Goal: Task Accomplishment & Management: Manage account settings

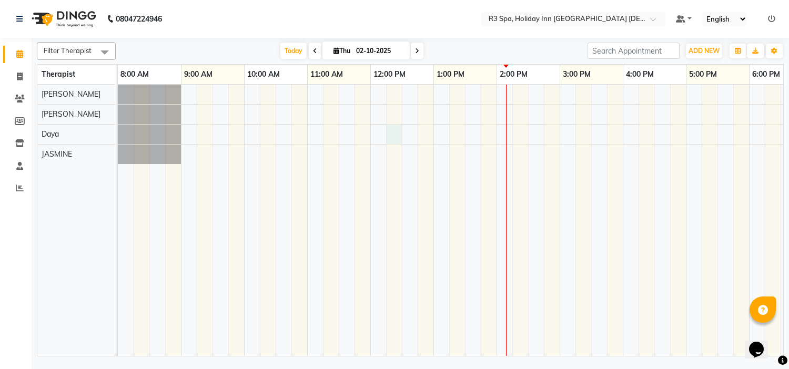
click at [390, 131] on div at bounding box center [623, 221] width 1010 height 272
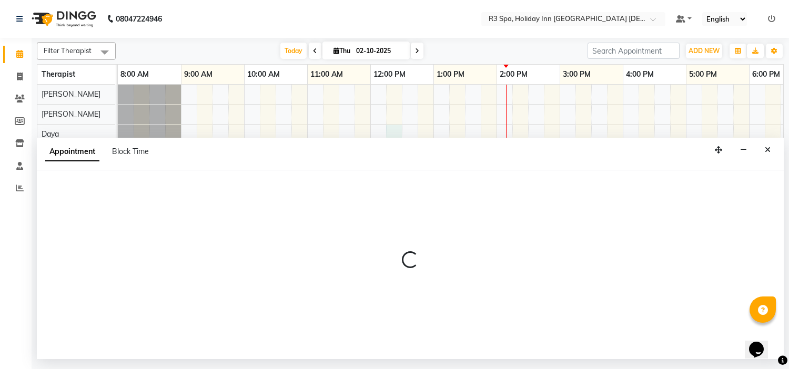
select select "71368"
select select "tentative"
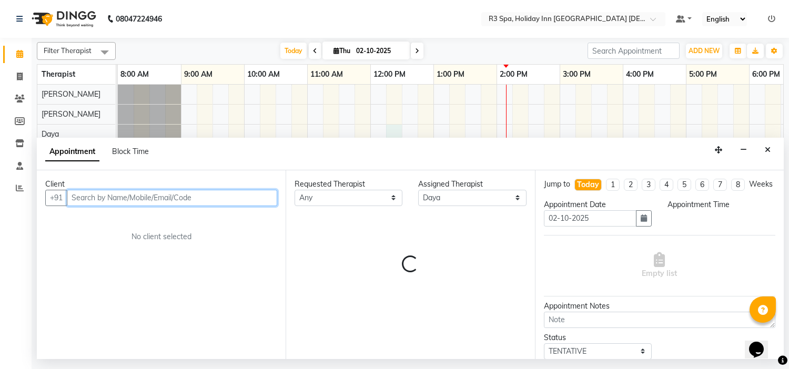
select select "735"
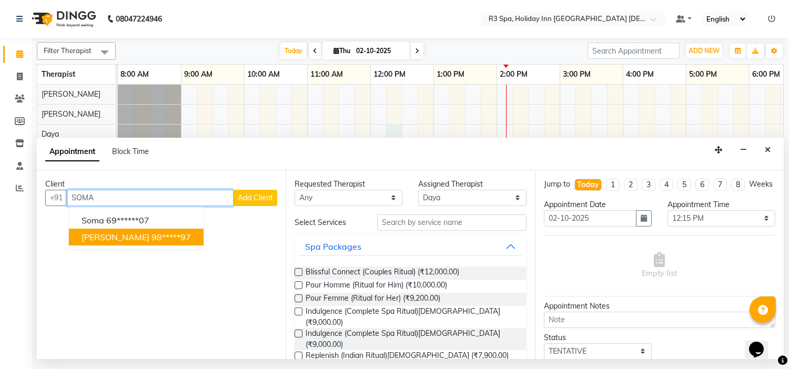
click at [179, 234] on button "[PERSON_NAME] 98*****97" at bounding box center [136, 237] width 135 height 17
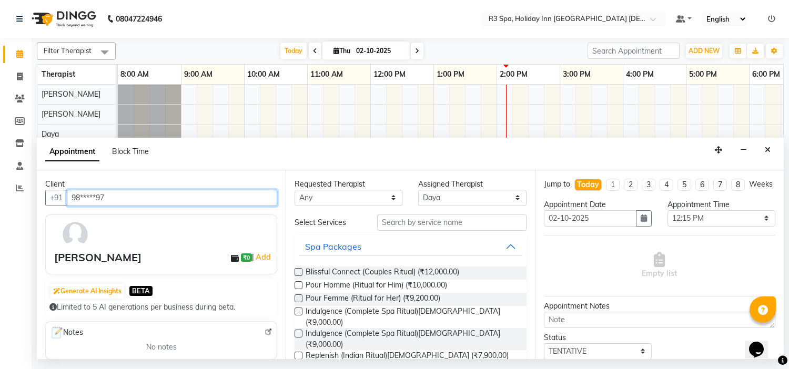
type input "98*****97"
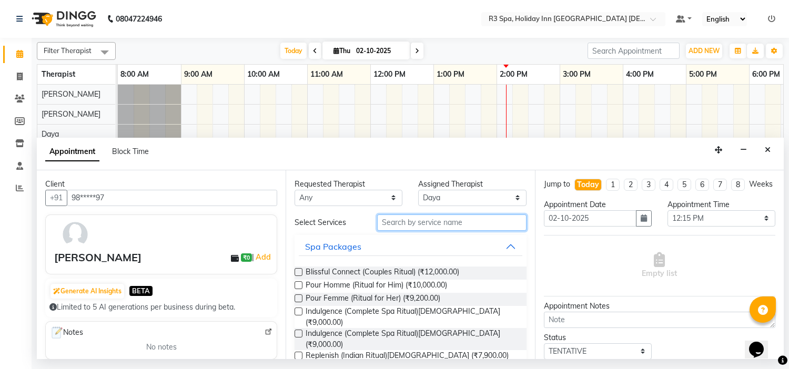
click at [406, 223] on input "text" at bounding box center [451, 223] width 149 height 16
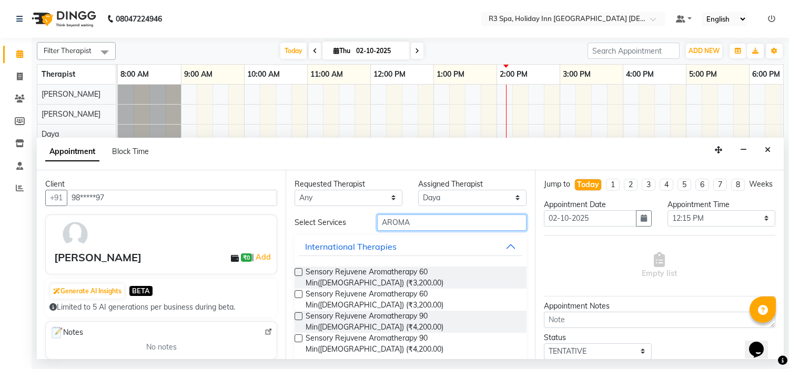
type input "AROMA"
click at [296, 271] on label at bounding box center [299, 272] width 8 height 8
click at [296, 271] on input "checkbox" at bounding box center [298, 273] width 7 height 7
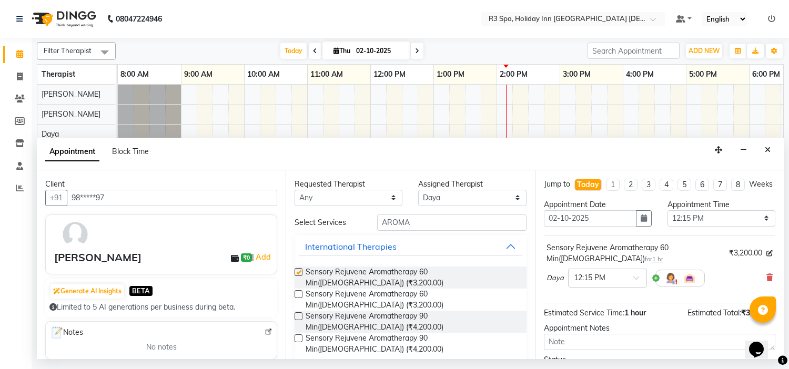
checkbox input "false"
click at [638, 287] on span at bounding box center [640, 281] width 13 height 11
click at [614, 344] on div "12:45 PM" at bounding box center [608, 336] width 78 height 19
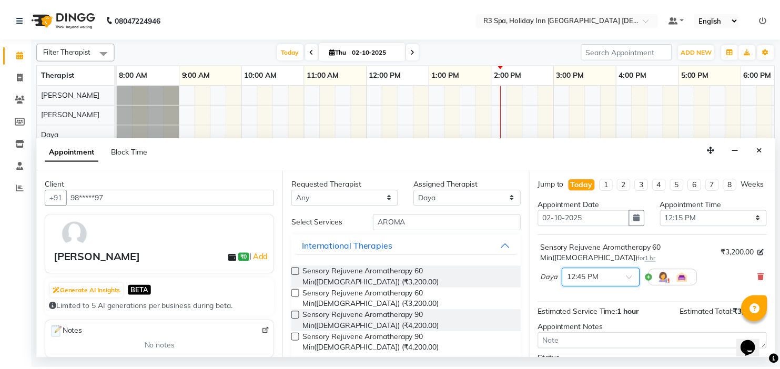
scroll to position [98, 0]
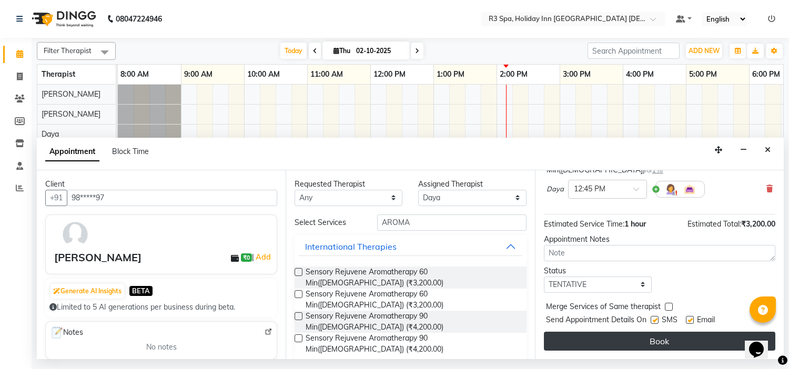
click at [663, 338] on button "Book" at bounding box center [660, 341] width 232 height 19
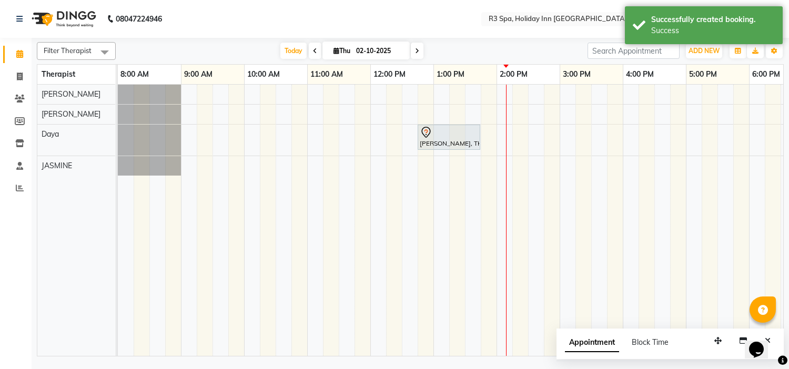
click at [458, 137] on div at bounding box center [449, 132] width 58 height 13
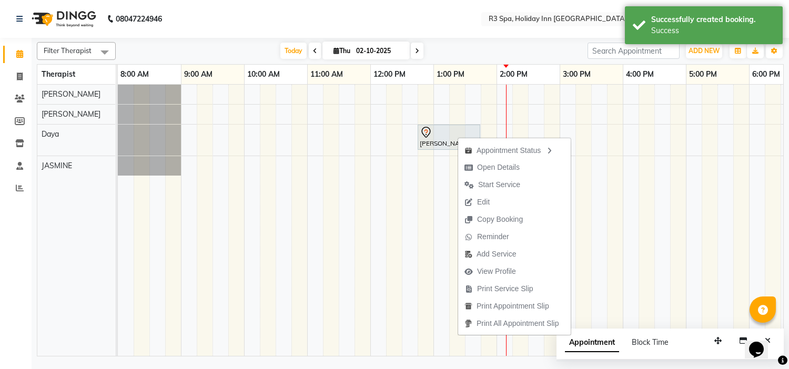
click at [497, 185] on span "Start Service" at bounding box center [499, 184] width 42 height 11
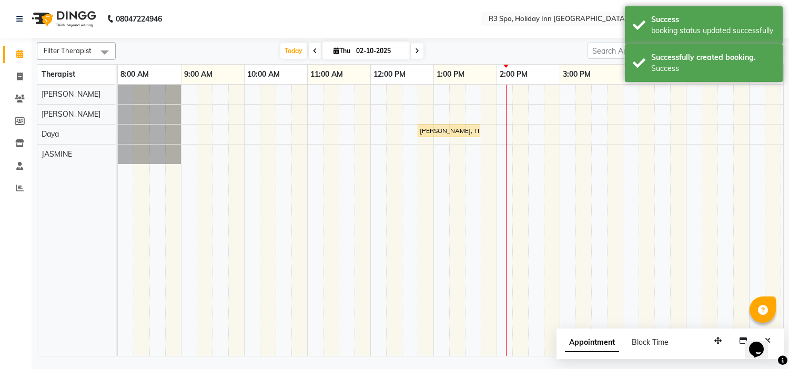
click at [450, 129] on div "[PERSON_NAME], TK01, 12:45 PM-01:45 PM, Sensory Rejuvene Aromatherapy 60 Min([D…" at bounding box center [449, 130] width 61 height 9
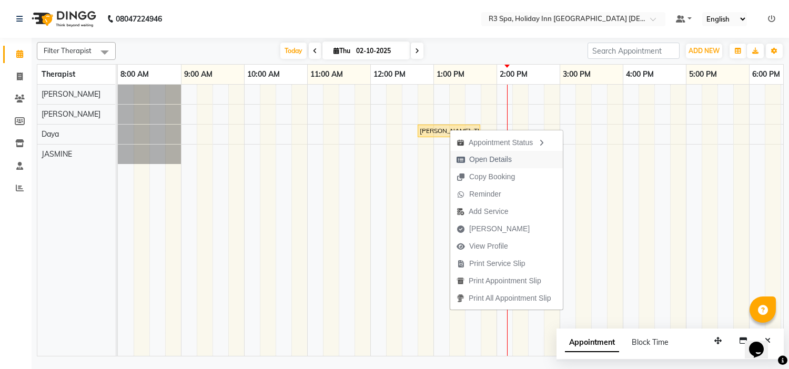
click at [505, 159] on span "Open Details" at bounding box center [490, 159] width 43 height 11
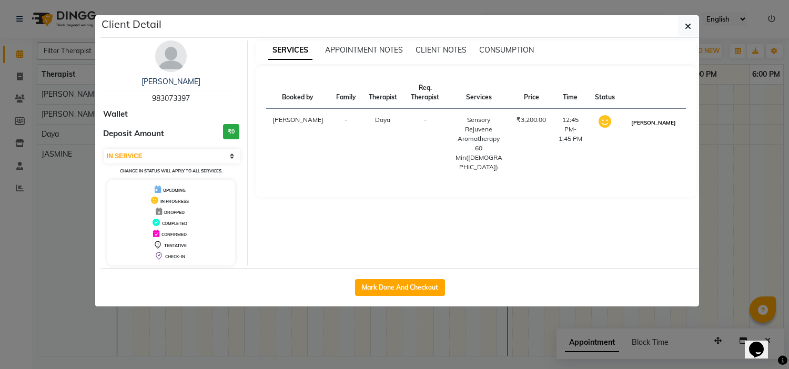
click at [653, 128] on button "[PERSON_NAME]" at bounding box center [654, 122] width 50 height 13
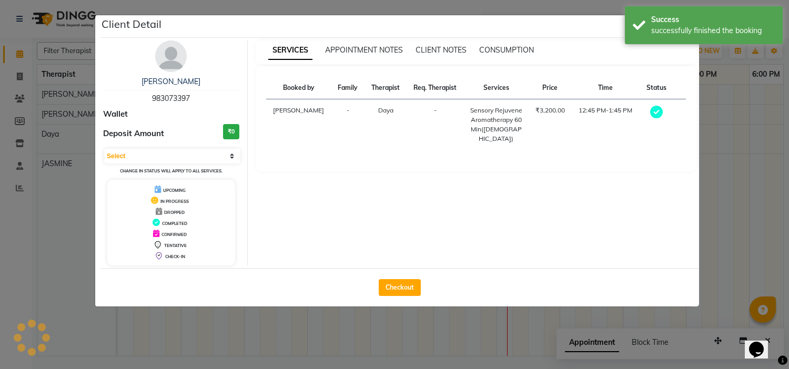
select select "3"
click at [396, 291] on button "Checkout" at bounding box center [400, 287] width 42 height 17
select select "7921"
select select "service"
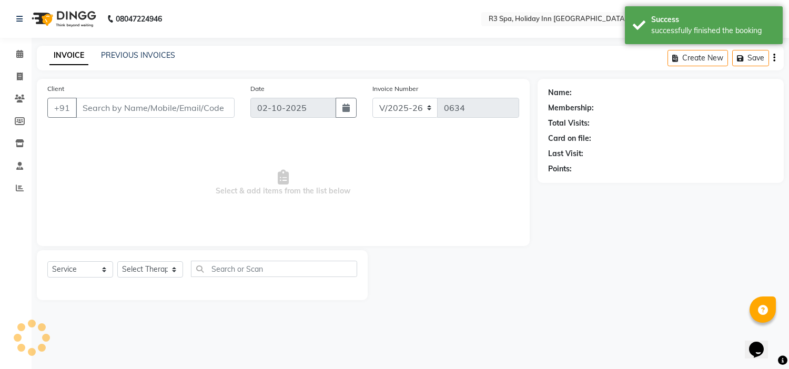
type input "98*****97"
select select "71368"
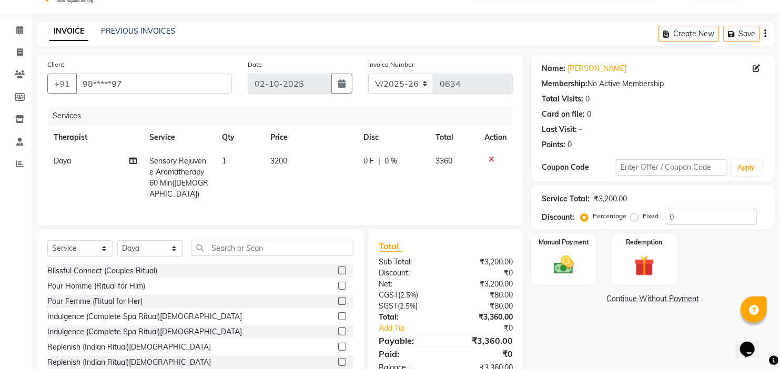
scroll to position [53, 0]
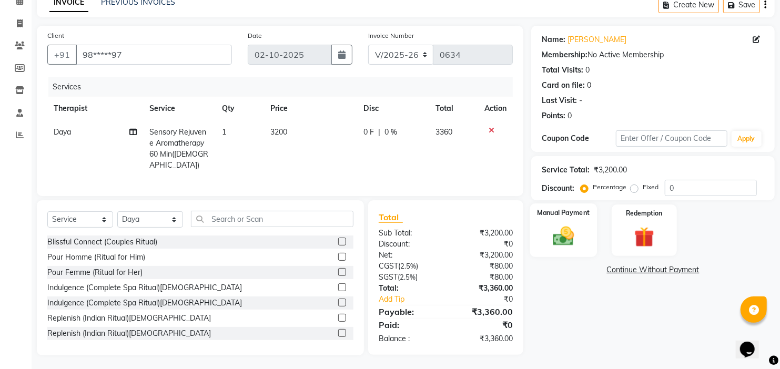
click at [569, 238] on img at bounding box center [564, 237] width 34 height 24
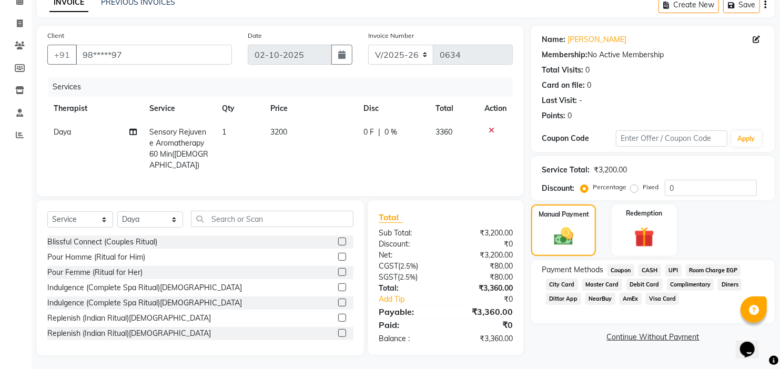
click at [718, 269] on span "Room Charge EGP" at bounding box center [713, 271] width 55 height 12
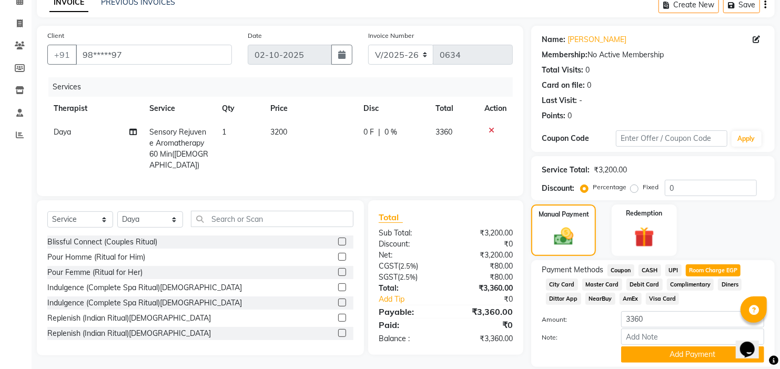
click at [388, 132] on span "0 %" at bounding box center [391, 132] width 13 height 11
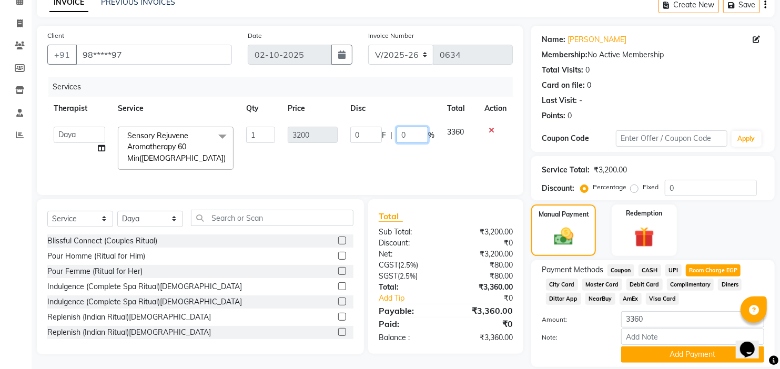
click at [412, 137] on input "0" at bounding box center [413, 135] width 32 height 16
type input "10"
click at [446, 264] on div "Total Sub Total: ₹3,200.00 Discount: ₹0 Net: ₹3,200.00 CGST ( 2.5% ) ₹80.00 SGS…" at bounding box center [446, 277] width 134 height 134
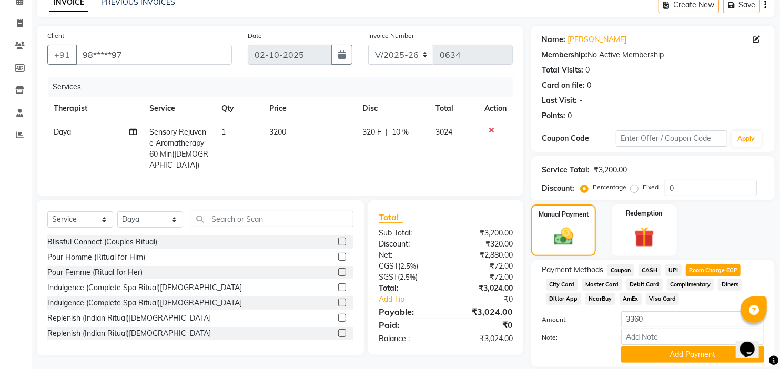
scroll to position [88, 0]
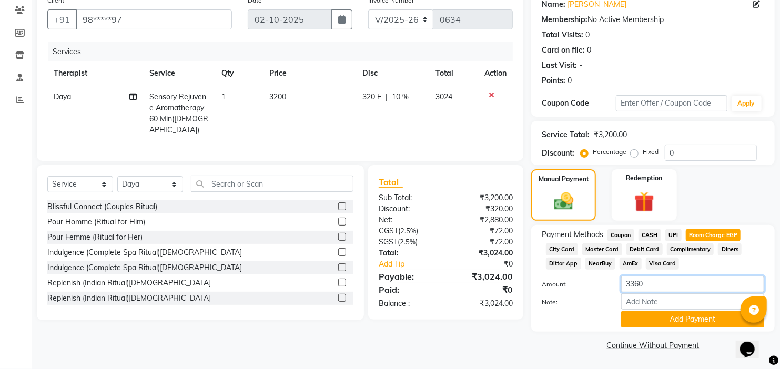
click at [658, 283] on input "3360" at bounding box center [693, 284] width 143 height 16
type input "3"
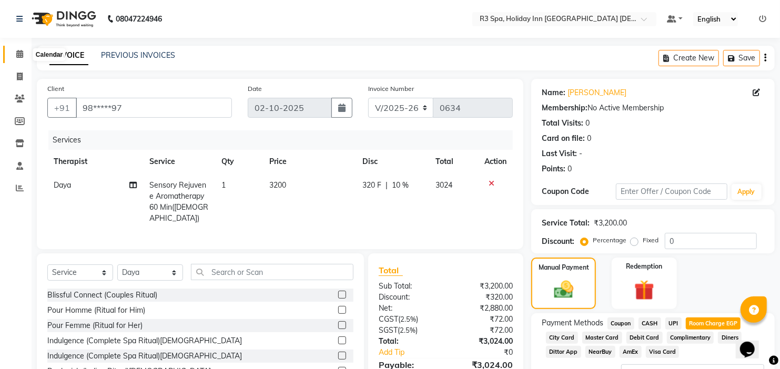
click at [22, 53] on icon at bounding box center [19, 54] width 7 height 8
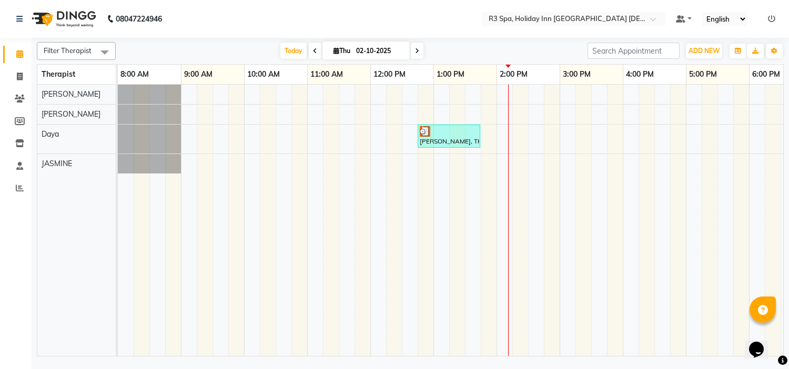
click at [435, 141] on div "[PERSON_NAME], TK01, 12:45 PM-01:45 PM, Sensory Rejuvene Aromatherapy 60 Min([D…" at bounding box center [449, 136] width 61 height 20
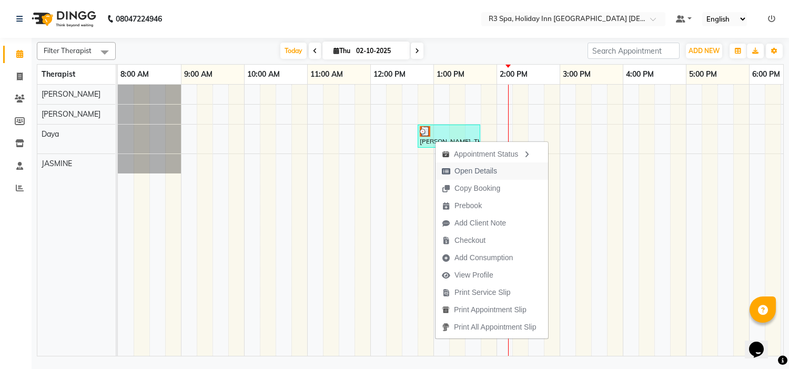
click at [487, 171] on span "Open Details" at bounding box center [476, 171] width 43 height 11
select select "3"
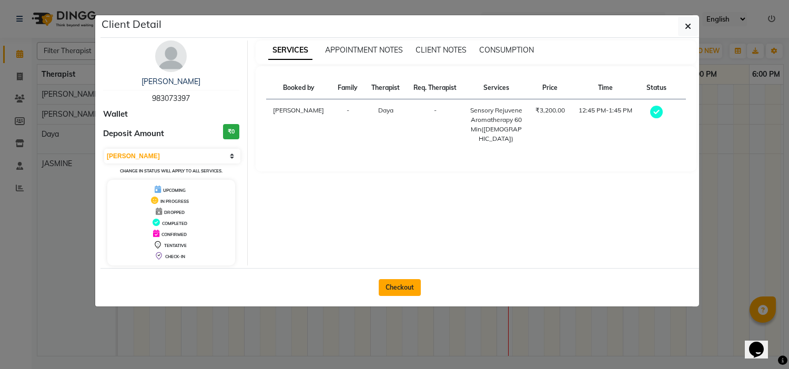
click at [400, 285] on button "Checkout" at bounding box center [400, 287] width 42 height 17
select select "7921"
select select "service"
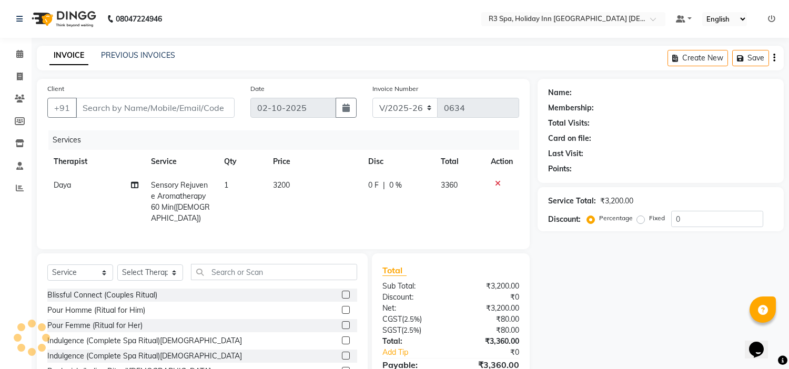
type input "98*****97"
select select "71368"
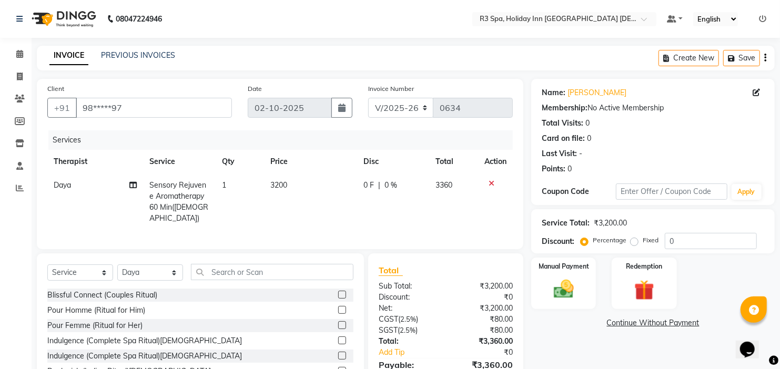
click at [389, 183] on span "0 %" at bounding box center [391, 185] width 13 height 11
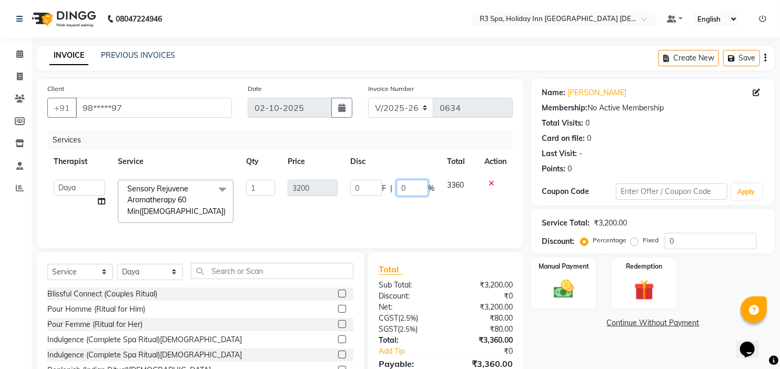
click at [412, 184] on input "0" at bounding box center [413, 188] width 32 height 16
type input "10"
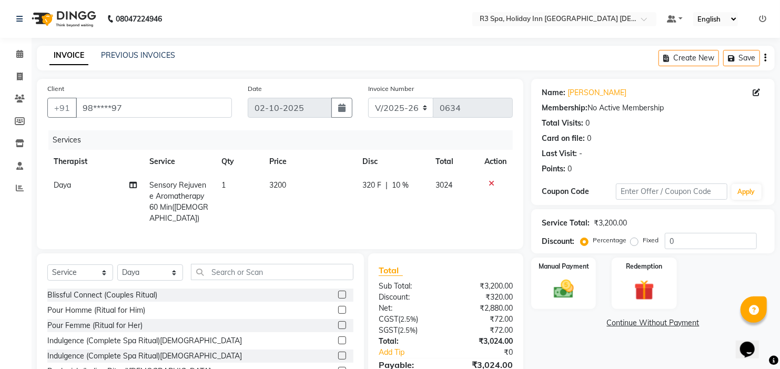
click at [435, 294] on div "Total Sub Total: ₹3,200.00 Discount: ₹320.00 Net: ₹2,880.00 CGST ( 2.5% ) ₹72.0…" at bounding box center [446, 331] width 134 height 134
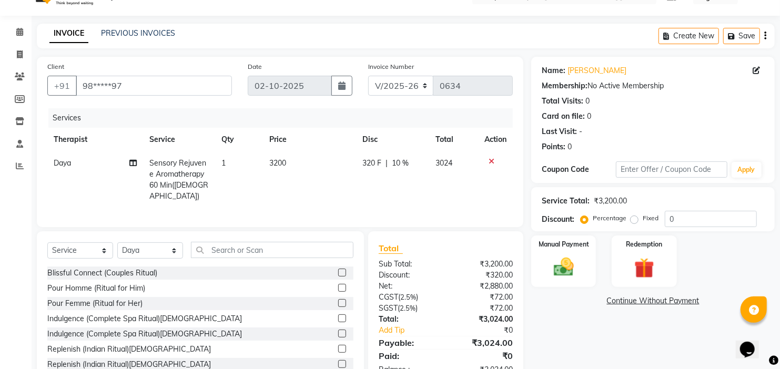
scroll to position [53, 0]
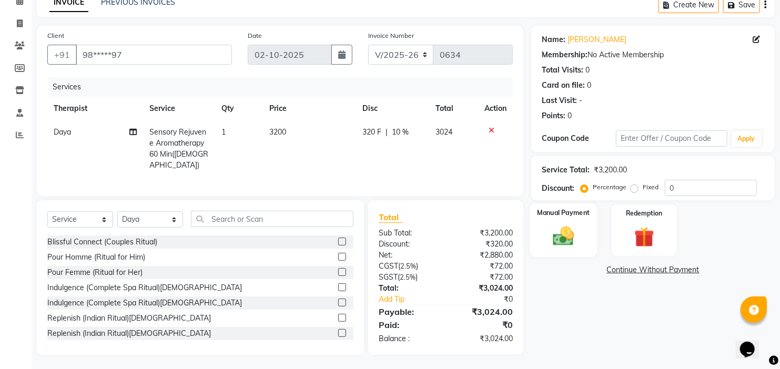
click at [566, 228] on img at bounding box center [564, 237] width 34 height 24
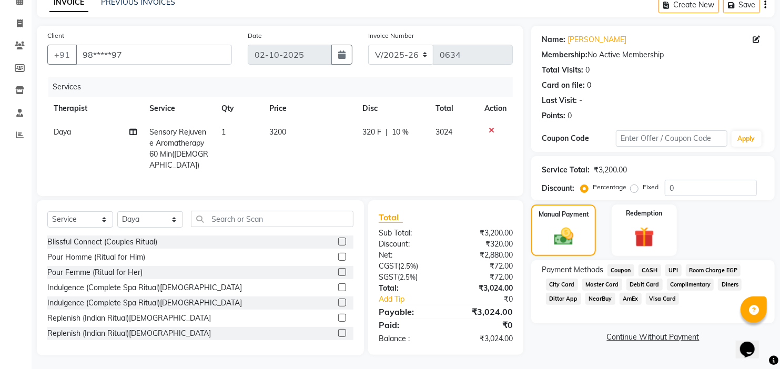
click at [718, 268] on span "Room Charge EGP" at bounding box center [713, 271] width 55 height 12
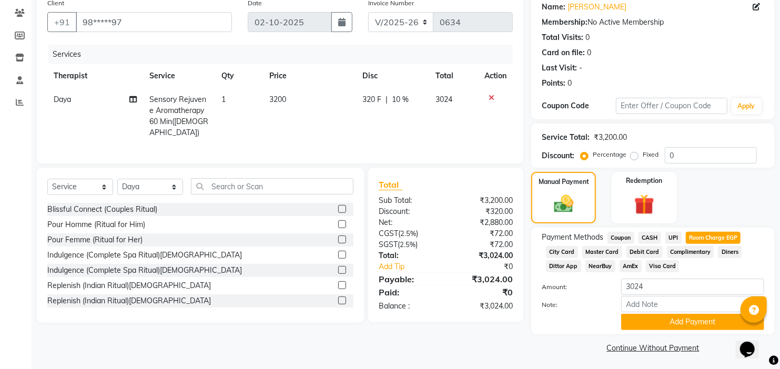
scroll to position [88, 0]
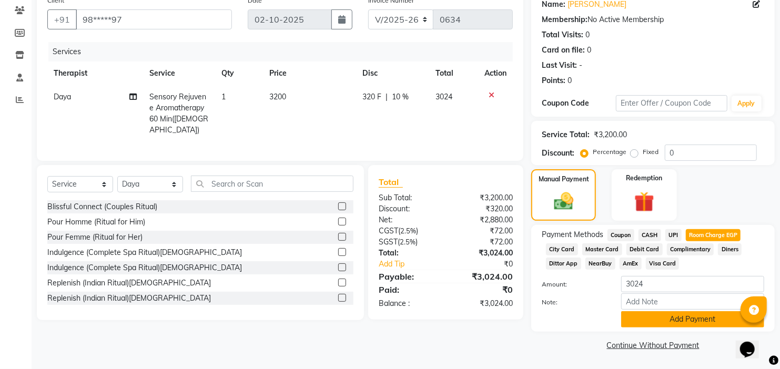
click at [699, 318] on button "Add Payment" at bounding box center [693, 320] width 143 height 16
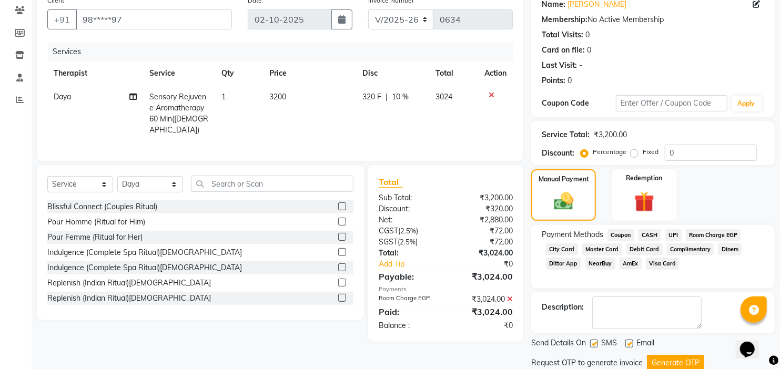
scroll to position [124, 0]
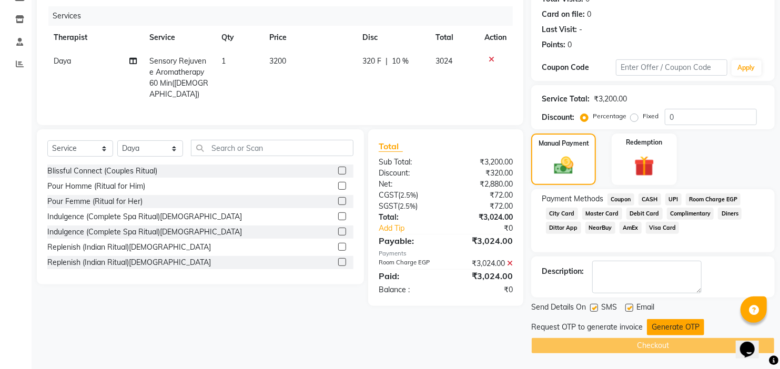
click at [688, 327] on button "Generate OTP" at bounding box center [675, 327] width 57 height 16
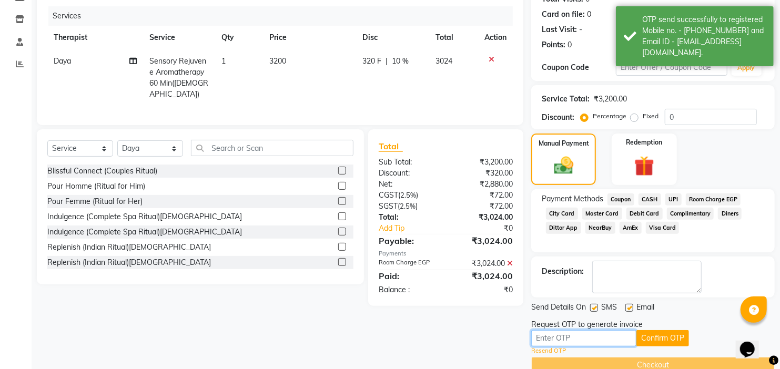
click at [602, 338] on input "text" at bounding box center [584, 339] width 105 height 16
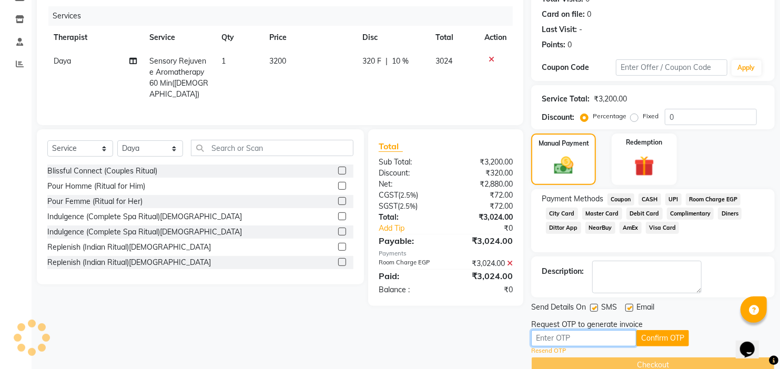
scroll to position [144, 0]
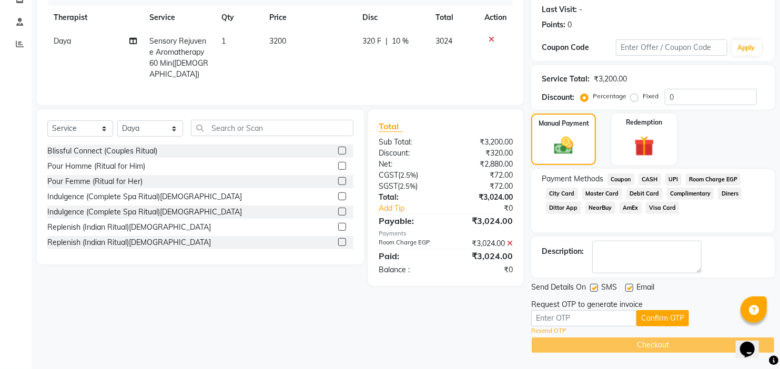
click at [546, 329] on link "Resend OTP" at bounding box center [549, 331] width 35 height 9
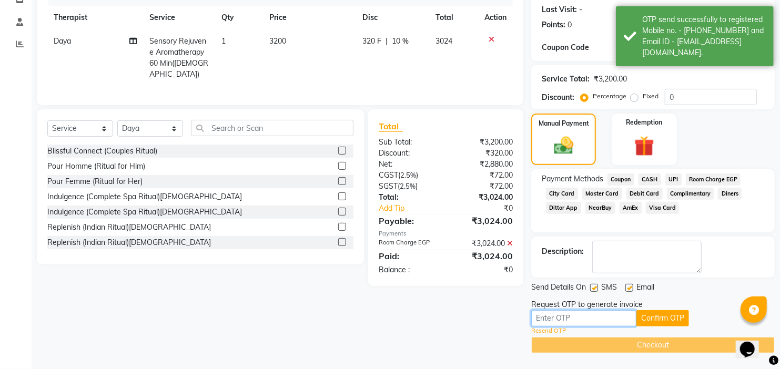
click at [565, 318] on input "text" at bounding box center [584, 319] width 105 height 16
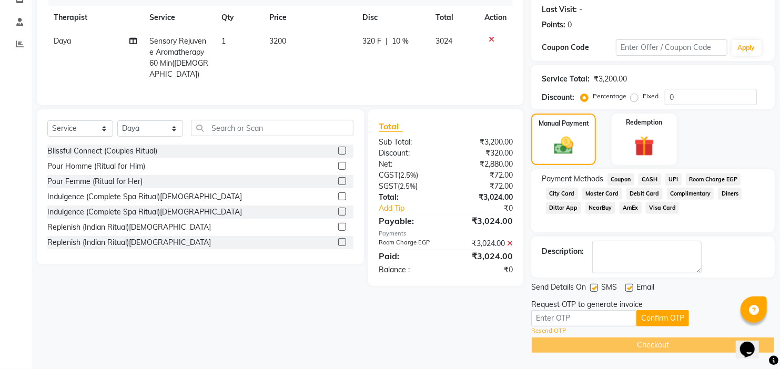
click at [550, 329] on link "Resend OTP" at bounding box center [549, 331] width 35 height 9
click at [468, 362] on main "INVOICE PREVIOUS INVOICES Create New Save Client +91 98*****97 Date [DATE] Invo…" at bounding box center [406, 136] width 749 height 468
click at [700, 179] on span "Room Charge EGP" at bounding box center [713, 180] width 55 height 12
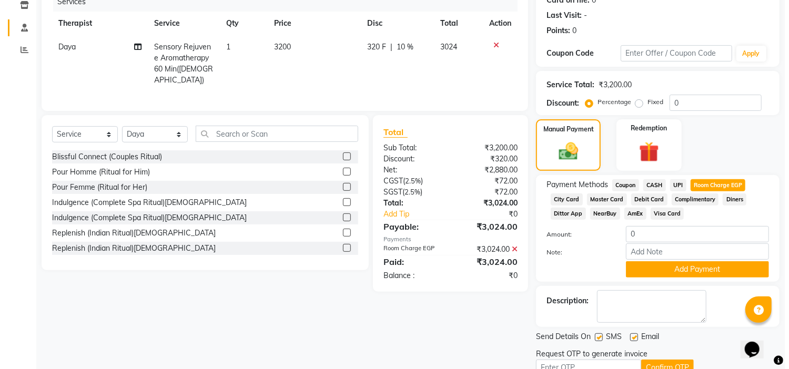
scroll to position [0, 0]
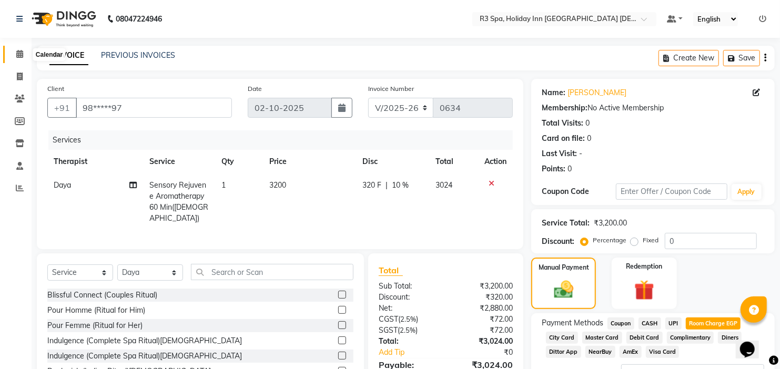
click at [21, 53] on icon at bounding box center [19, 54] width 7 height 8
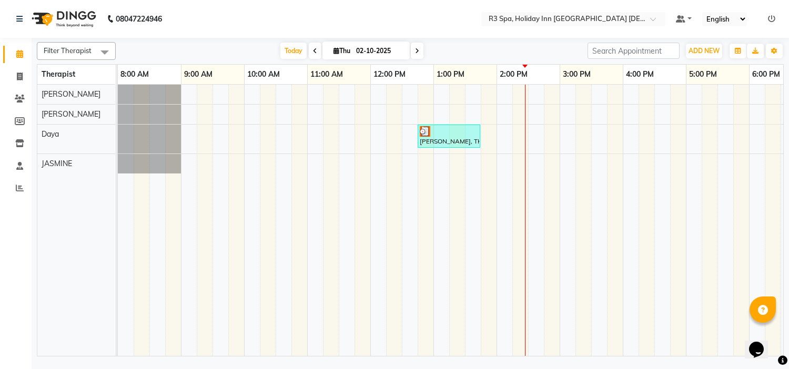
click at [450, 138] on div "[PERSON_NAME], TK01, 12:45 PM-01:45 PM, Sensory Rejuvene Aromatherapy 60 Min([D…" at bounding box center [449, 136] width 61 height 20
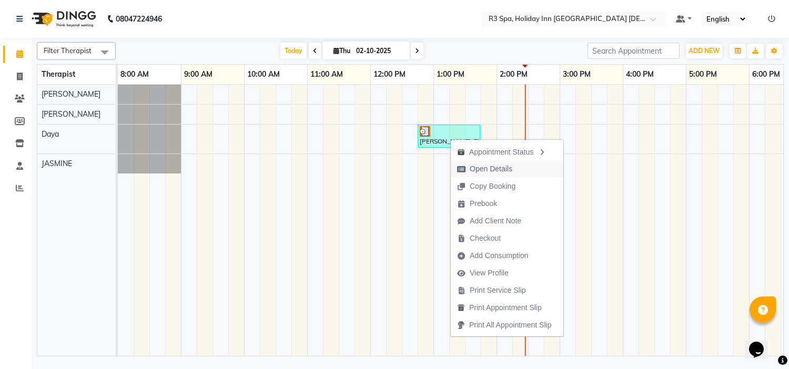
click at [509, 164] on span "Open Details" at bounding box center [491, 169] width 43 height 11
select select "3"
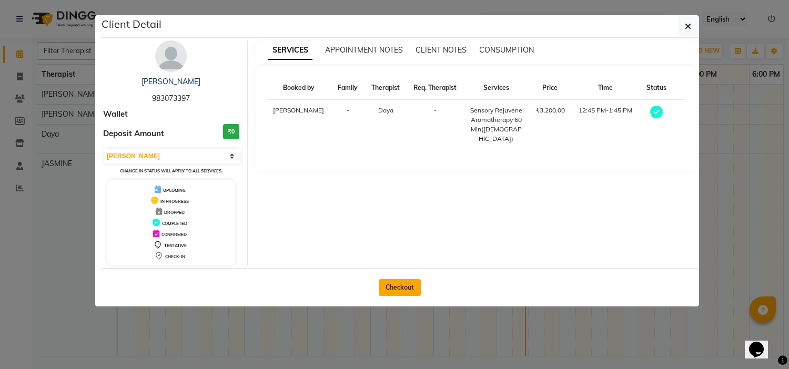
click at [403, 287] on button "Checkout" at bounding box center [400, 287] width 42 height 17
select select "7921"
select select "service"
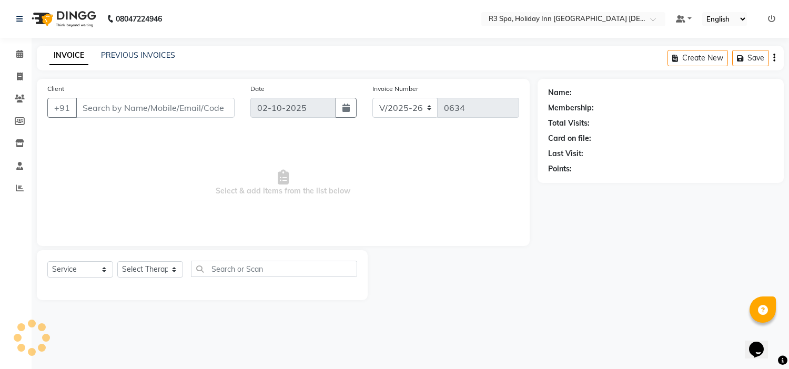
type input "98*****97"
select select "71368"
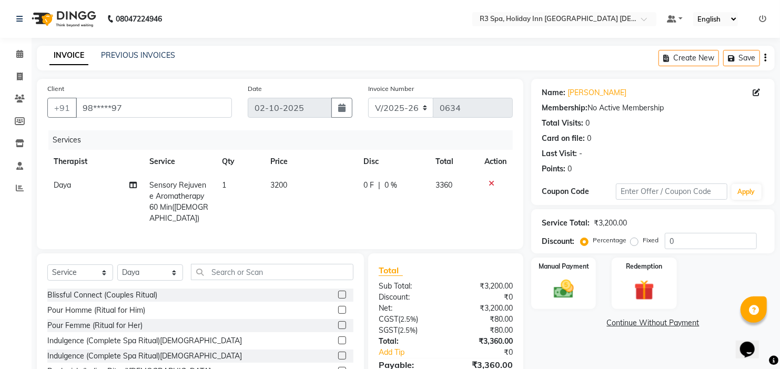
click at [388, 182] on span "0 %" at bounding box center [391, 185] width 13 height 11
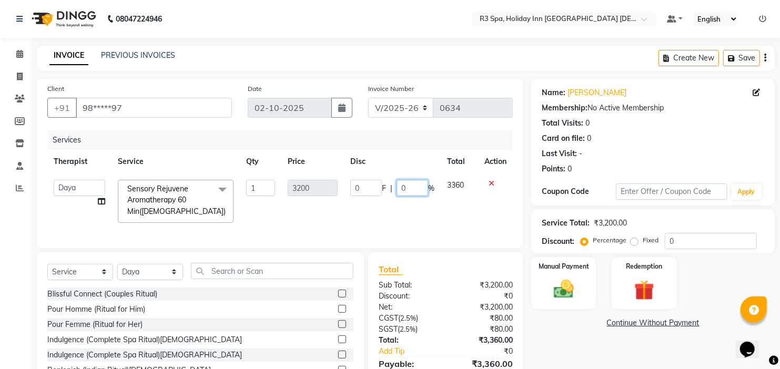
click at [418, 189] on input "0" at bounding box center [413, 188] width 32 height 16
type input "0"
type input "10"
click at [560, 332] on div "Name: [PERSON_NAME] Membership: No Active Membership Total Visits: 0 Card on fi…" at bounding box center [658, 243] width 252 height 329
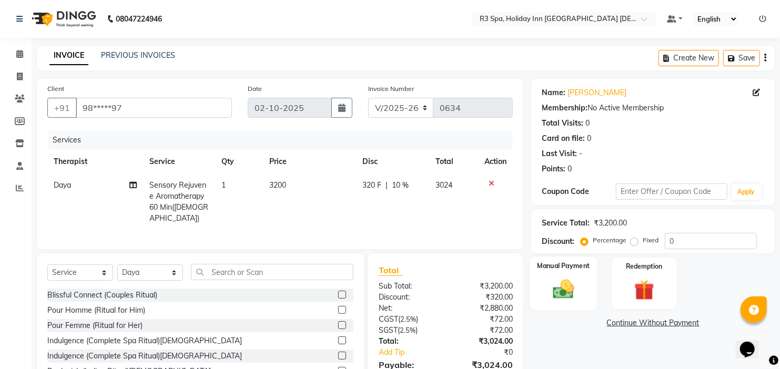
click at [571, 286] on img at bounding box center [564, 290] width 34 height 24
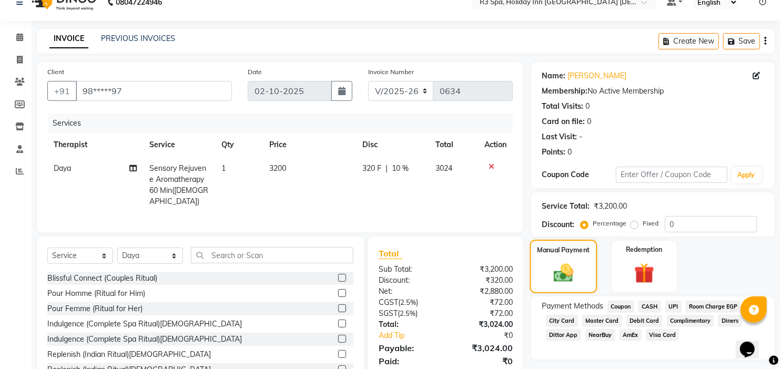
scroll to position [53, 0]
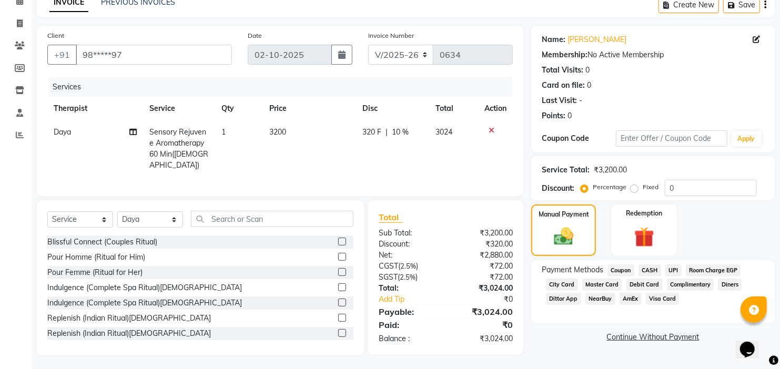
click at [708, 268] on span "Room Charge EGP" at bounding box center [713, 271] width 55 height 12
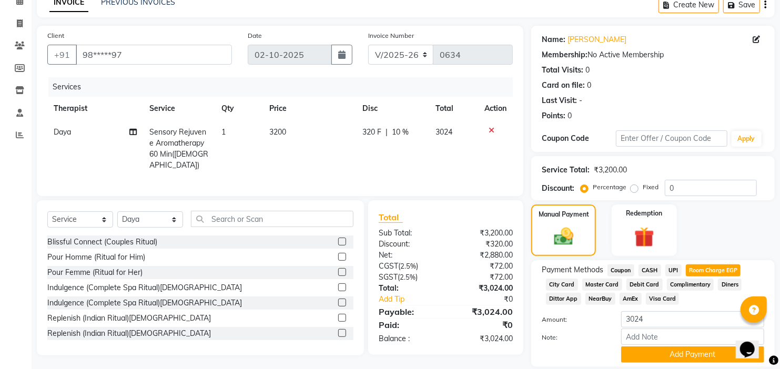
scroll to position [88, 0]
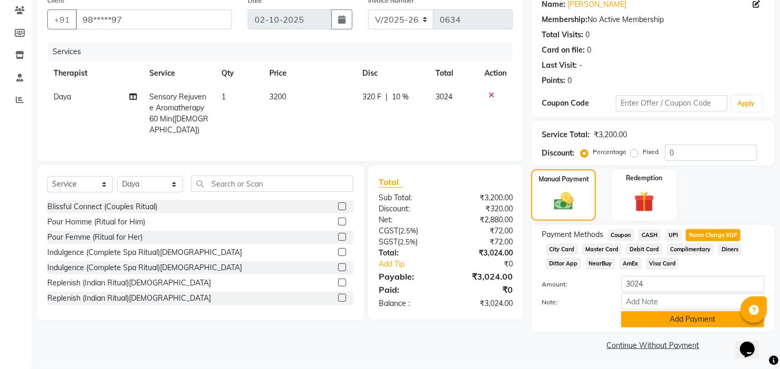
click at [701, 321] on button "Add Payment" at bounding box center [693, 320] width 143 height 16
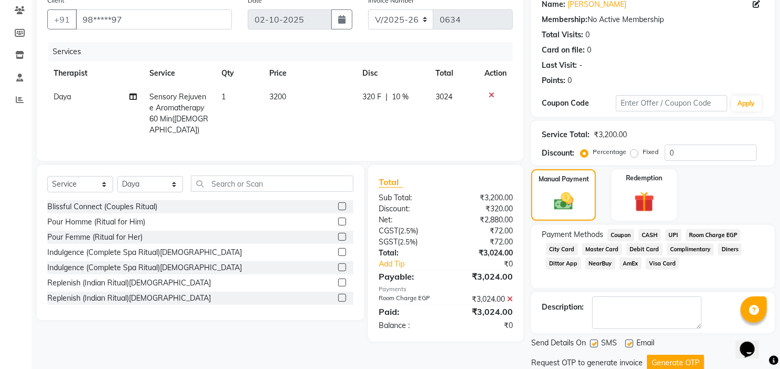
scroll to position [124, 0]
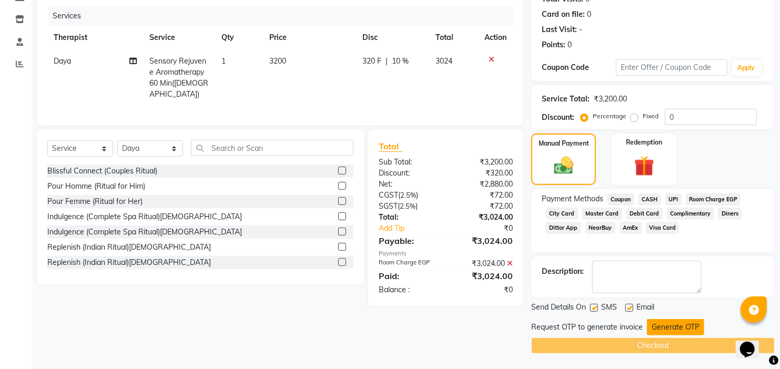
click at [672, 327] on button "Generate OTP" at bounding box center [675, 327] width 57 height 16
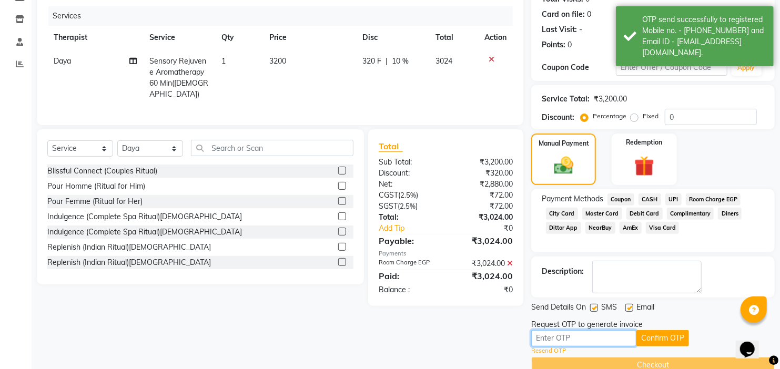
click at [606, 338] on input "text" at bounding box center [584, 339] width 105 height 16
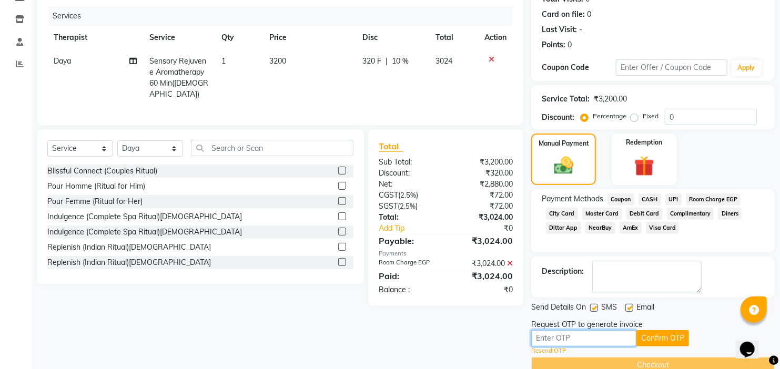
scroll to position [144, 0]
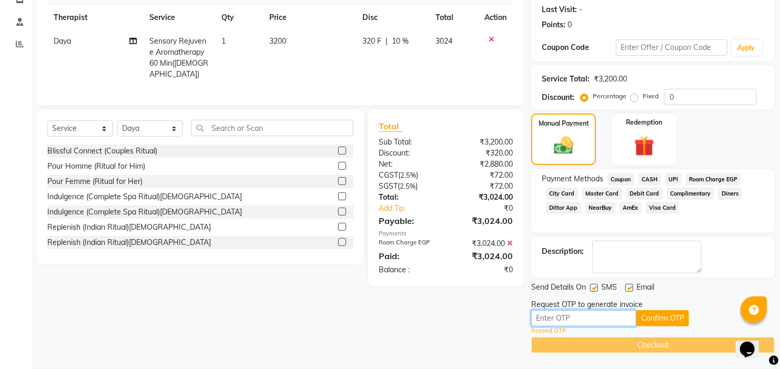
click at [606, 318] on input "text" at bounding box center [584, 319] width 105 height 16
type input "6068"
click at [653, 322] on button "Confirm OTP" at bounding box center [663, 319] width 53 height 16
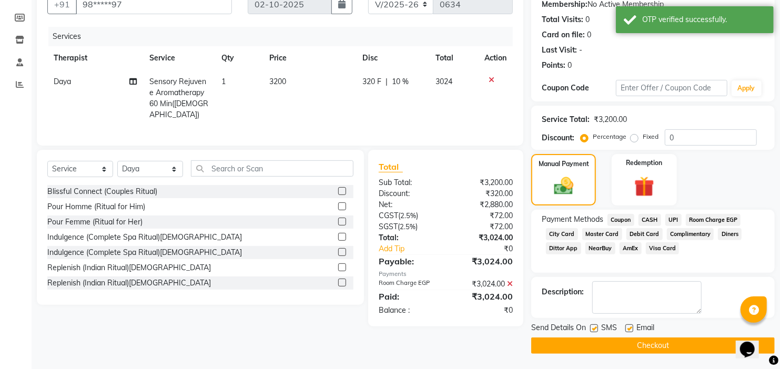
click at [657, 348] on button "Checkout" at bounding box center [654, 346] width 244 height 16
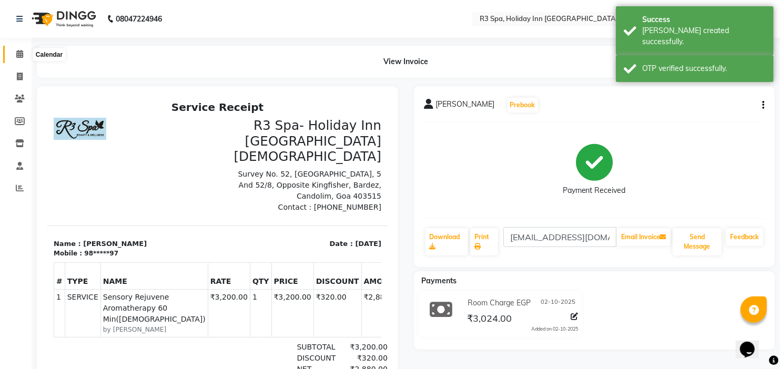
click at [22, 51] on icon at bounding box center [19, 54] width 7 height 8
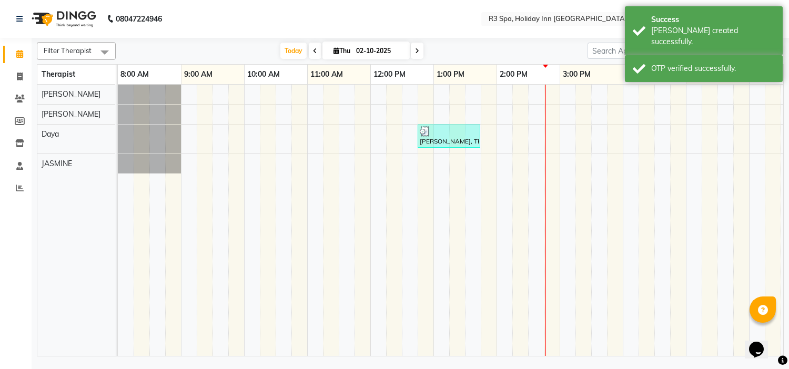
click at [449, 144] on div "[PERSON_NAME], TK01, 12:45 PM-01:45 PM, Sensory Rejuvene Aromatherapy 60 Min([D…" at bounding box center [449, 136] width 61 height 20
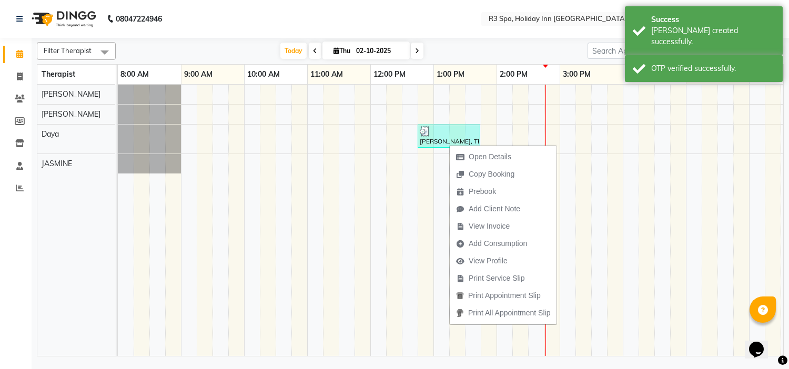
drag, startPoint x: 675, startPoint y: 203, endPoint x: 543, endPoint y: 186, distance: 133.1
click at [675, 203] on td at bounding box center [678, 221] width 16 height 272
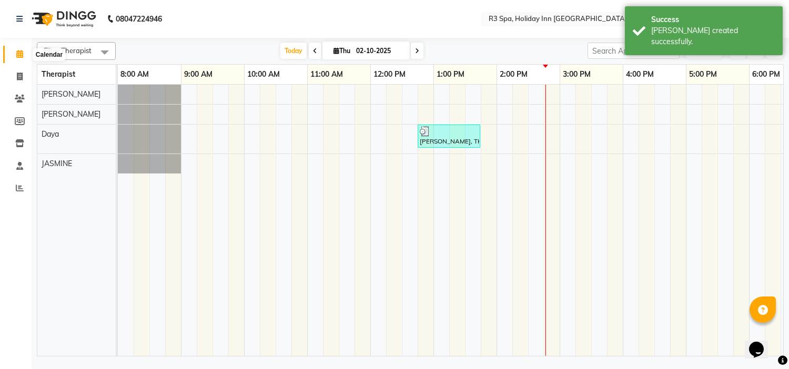
click at [21, 55] on icon at bounding box center [19, 54] width 7 height 8
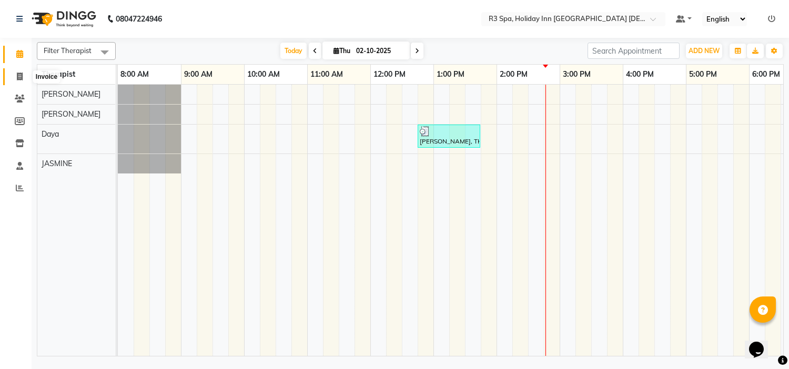
click at [22, 74] on icon at bounding box center [20, 77] width 6 height 8
select select "service"
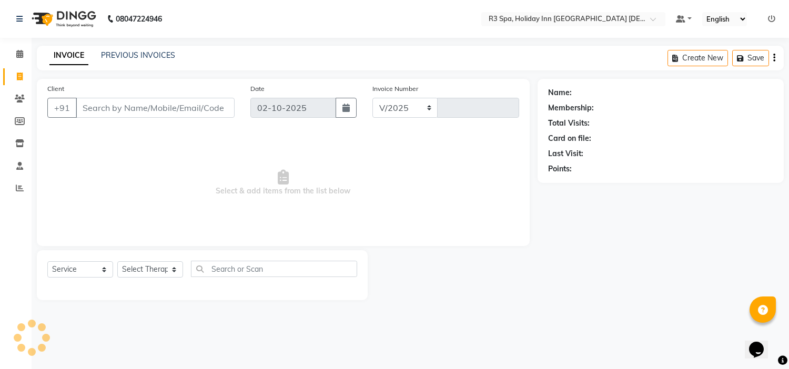
select select "7921"
type input "0635"
click at [117, 53] on link "PREVIOUS INVOICES" at bounding box center [138, 55] width 74 height 9
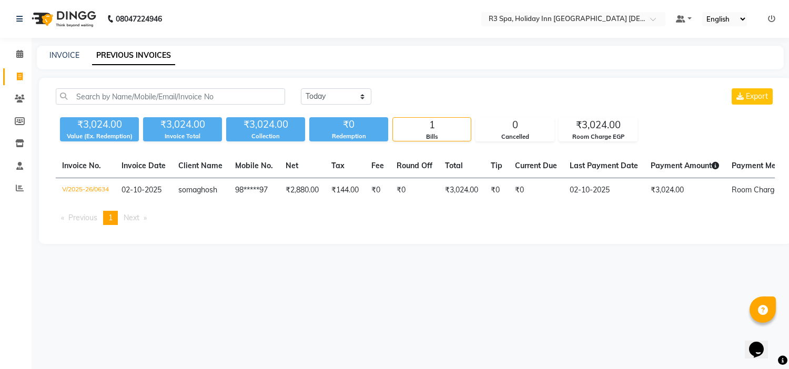
click at [775, 222] on ul "Previous page 1 / 1 You're on page 1 Next page" at bounding box center [415, 218] width 719 height 14
click at [18, 51] on icon at bounding box center [19, 54] width 7 height 8
